Goal: Transaction & Acquisition: Purchase product/service

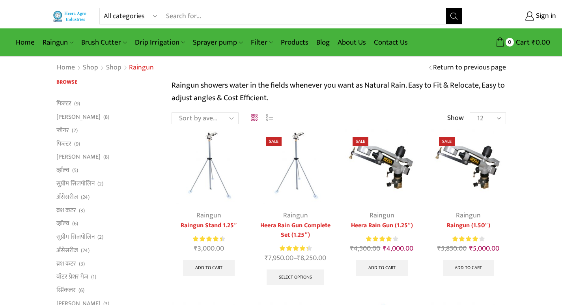
click at [149, 14] on select "All categories Accessories Air Release Valve Brush Cutter Domestic Use Drip Irr…" at bounding box center [133, 16] width 58 height 16
select select "sprinkler"
click at [104, 8] on select "All categories Accessories Air Release Valve Brush Cutter Domestic Use Drip Irr…" at bounding box center [133, 16] width 58 height 16
click at [137, 18] on select "All categories Accessories Air Release Valve Brush Cutter Domestic Use Drip Irr…" at bounding box center [125, 16] width 42 height 16
click at [104, 8] on select "All categories Accessories Air Release Valve Brush Cutter Domestic Use Drip Irr…" at bounding box center [125, 16] width 42 height 16
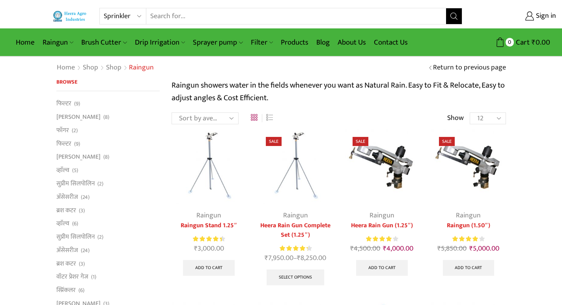
click at [453, 14] on icon "Search button" at bounding box center [453, 16] width 7 height 7
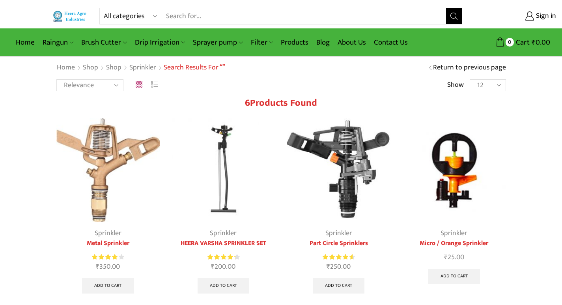
click at [455, 188] on img at bounding box center [454, 170] width 104 height 104
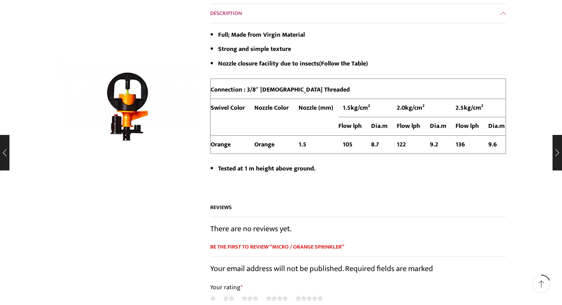
scroll to position [464, 0]
